Goal: Contribute content: Add original content to the website for others to see

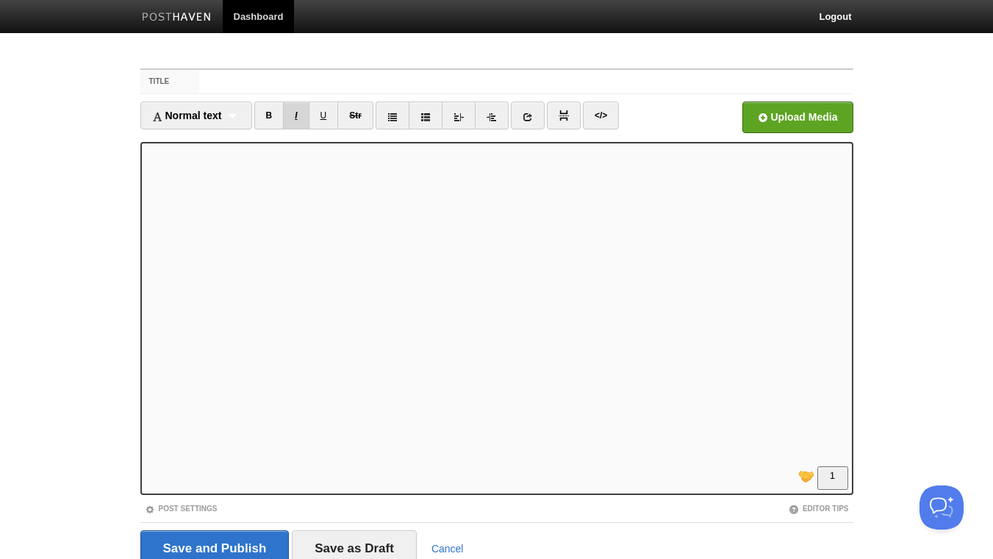
click at [305, 115] on link "I" at bounding box center [296, 115] width 26 height 28
click at [815, 118] on input "file" at bounding box center [353, 121] width 1113 height 75
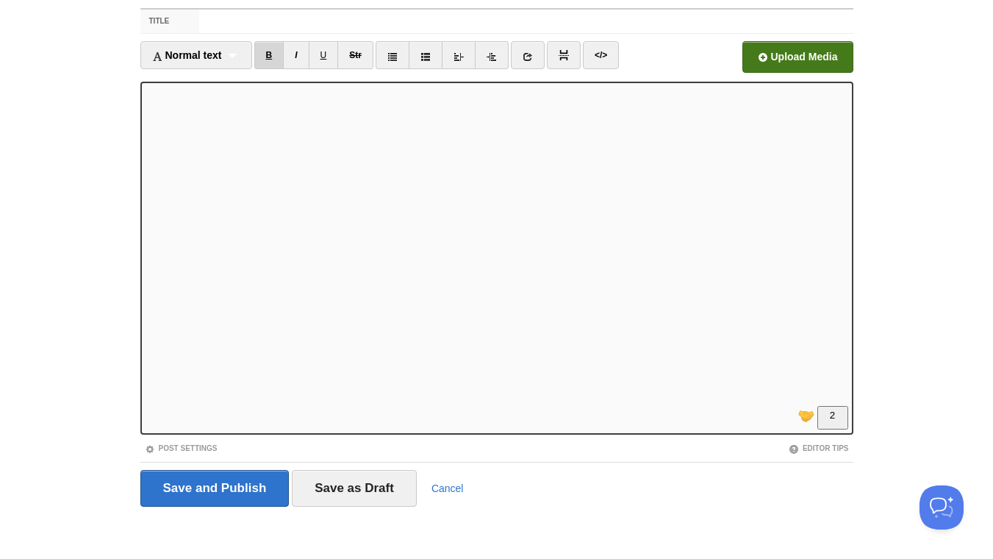
click at [276, 54] on link "B" at bounding box center [269, 55] width 30 height 28
click at [299, 57] on link "I" at bounding box center [296, 55] width 26 height 28
click at [537, 57] on link at bounding box center [528, 55] width 34 height 28
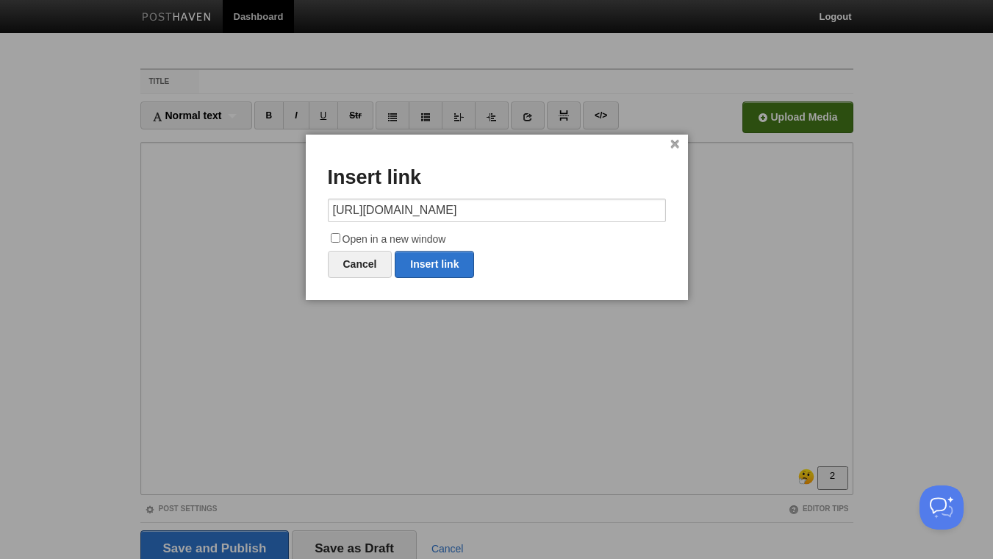
scroll to position [0, 52]
type input "[URL][DOMAIN_NAME]"
click at [334, 239] on input "Open in a new window" at bounding box center [336, 238] width 10 height 10
checkbox input "true"
click at [452, 269] on link "Insert link" at bounding box center [434, 264] width 79 height 27
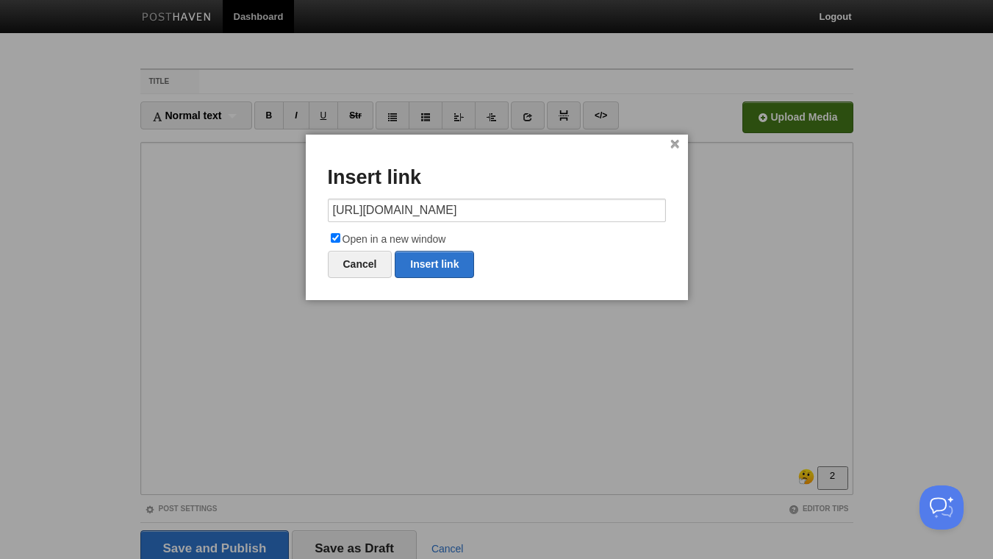
type input "https://"
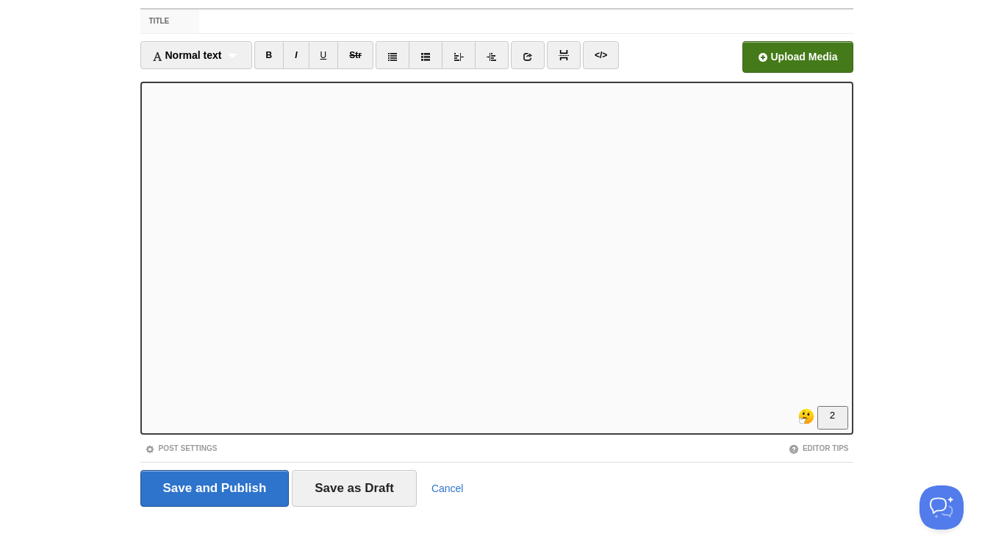
scroll to position [0, 0]
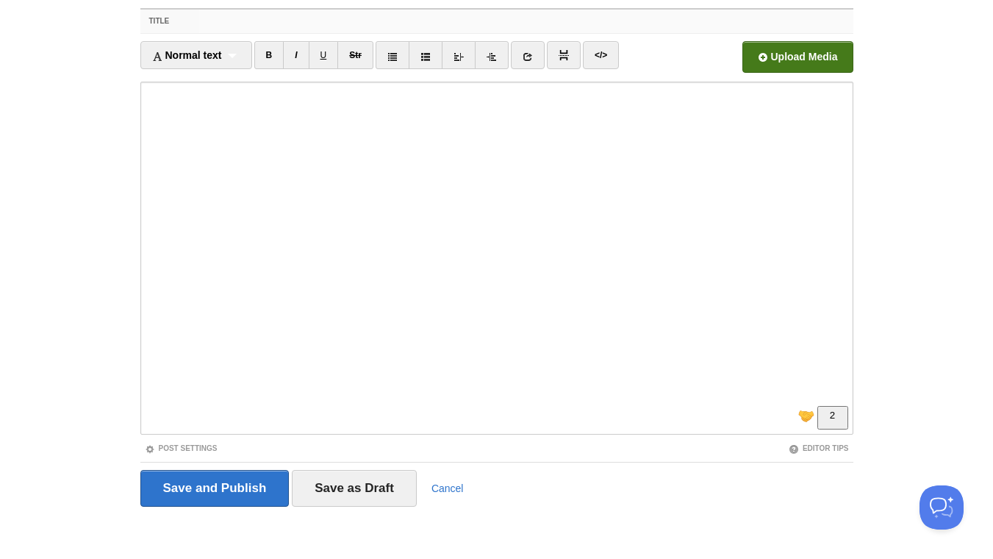
click at [292, 16] on input "Title" at bounding box center [525, 22] width 653 height 24
paste input "The Simple Formula That Predicts Action—or [MEDICAL_DATA]"
click at [229, 21] on input "The Simple Formula That Predicts Action—or [MEDICAL_DATA]" at bounding box center [525, 22] width 653 height 24
click at [265, 21] on input "The simple Formula That Predicts Action—or [MEDICAL_DATA]" at bounding box center [525, 22] width 653 height 24
click at [309, 21] on input "The simple formula That Predicts Action—or [MEDICAL_DATA]" at bounding box center [525, 22] width 653 height 24
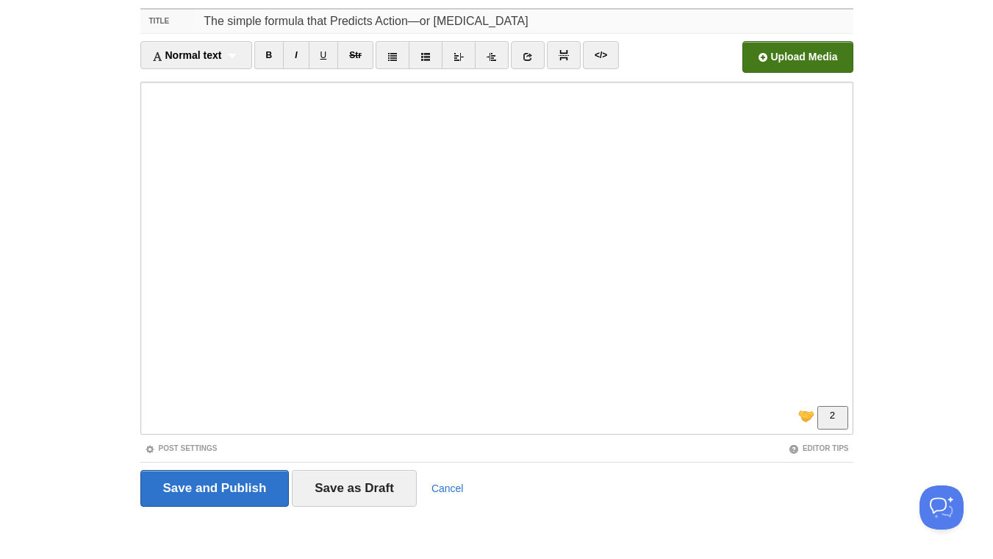
click at [333, 21] on input "The simple formula that Predicts Action—or [MEDICAL_DATA]" at bounding box center [525, 22] width 653 height 24
click at [375, 21] on input "The simple formula that predicts Action—or [MEDICAL_DATA]" at bounding box center [525, 22] width 653 height 24
click at [414, 21] on input "The simple formula that predicts action—or [MEDICAL_DATA]" at bounding box center [525, 22] width 653 height 24
click at [426, 15] on input "The simple formula that predicts action or [MEDICAL_DATA]" at bounding box center [525, 22] width 653 height 24
click at [514, 15] on input "The simple formula that predicts action or [MEDICAL_DATA]" at bounding box center [525, 22] width 653 height 24
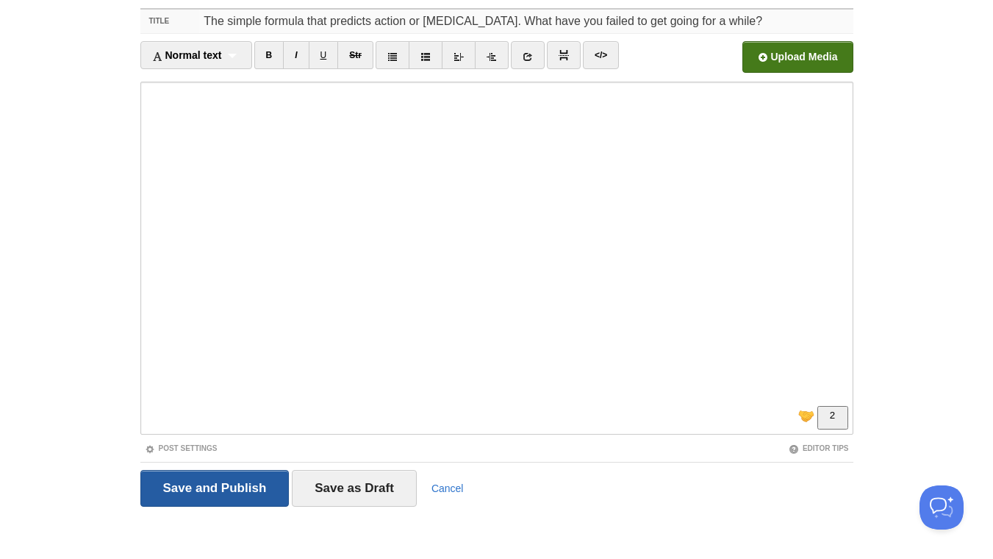
type input "The simple formula that predicts action or [MEDICAL_DATA]. What have you failed…"
click at [232, 494] on input "Save and Publish" at bounding box center [214, 488] width 149 height 37
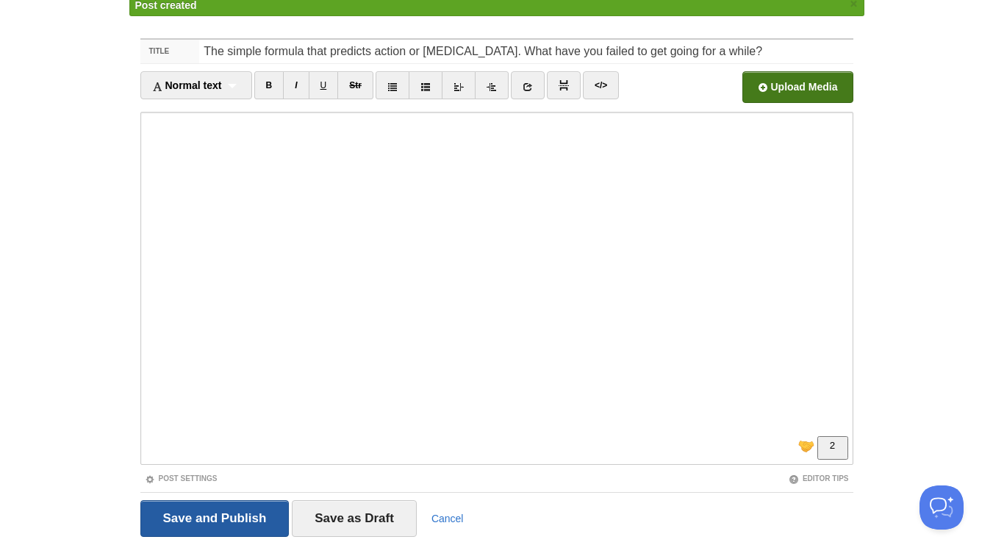
scroll to position [55, 0]
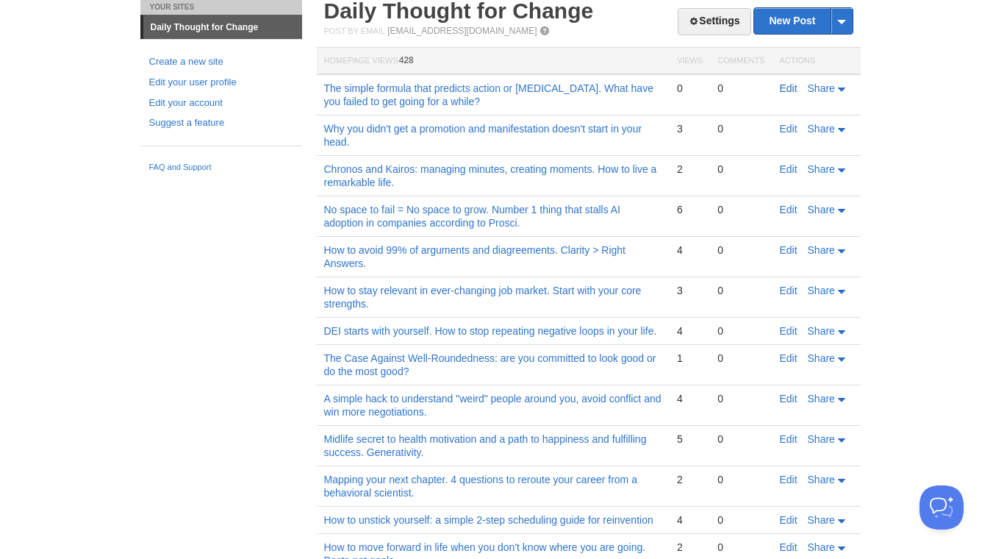
click at [787, 92] on link "Edit" at bounding box center [789, 88] width 18 height 12
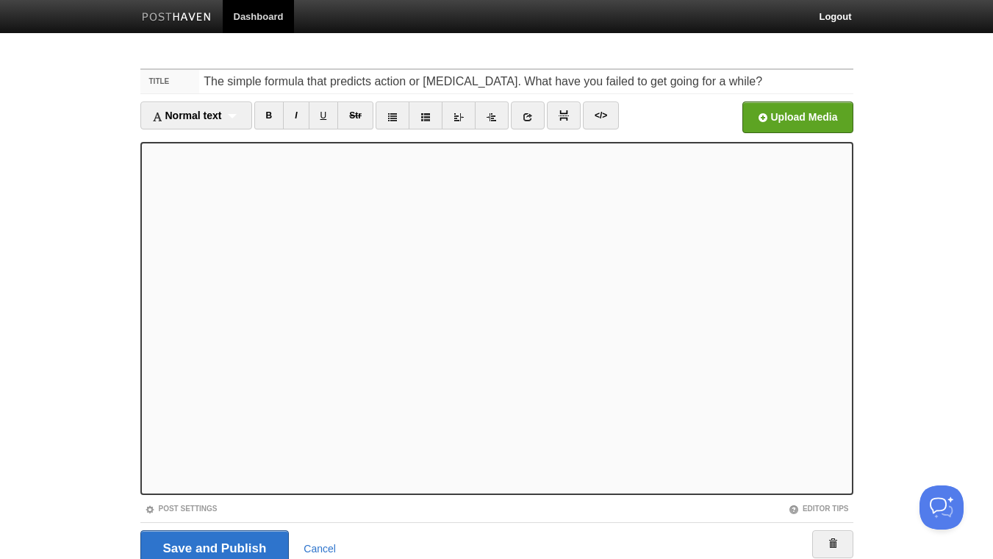
scroll to position [55, 0]
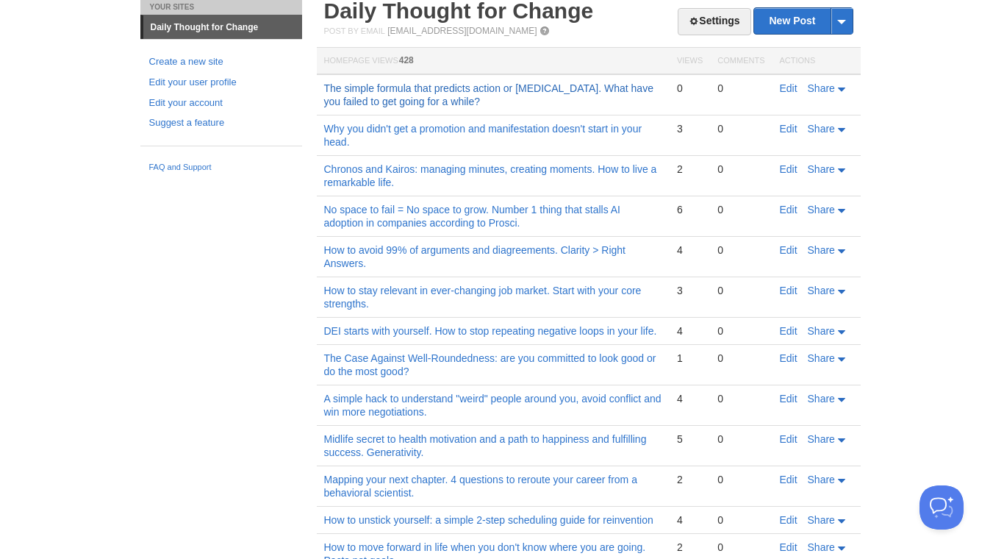
click at [470, 88] on link "The simple formula that predicts action or [MEDICAL_DATA]. What have you failed…" at bounding box center [488, 94] width 329 height 25
